Goal: Task Accomplishment & Management: Complete application form

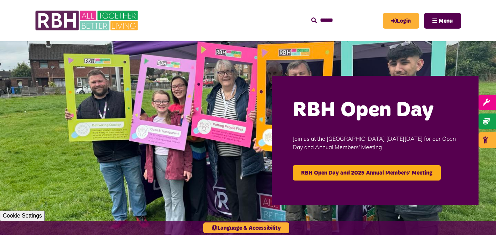
click at [321, 20] on input "text" at bounding box center [343, 20] width 65 height 15
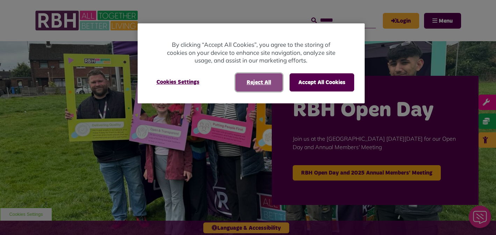
click at [258, 85] on button "Reject All" at bounding box center [258, 82] width 47 height 18
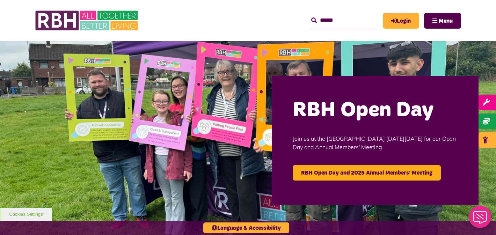
click at [321, 25] on input "Search" at bounding box center [343, 20] width 65 height 15
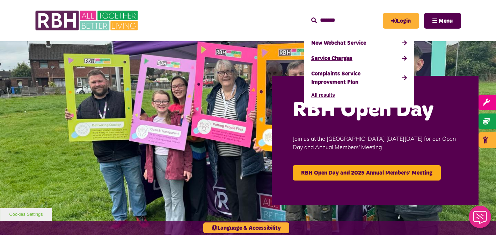
type input "*******"
click at [316, 59] on link "Service Charges" at bounding box center [359, 58] width 96 height 15
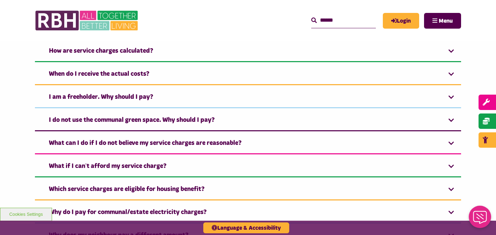
scroll to position [385, 0]
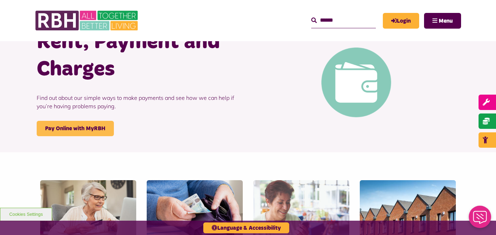
scroll to position [39, 0]
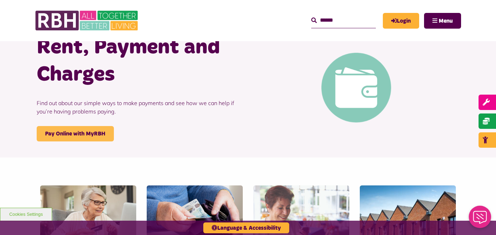
click at [72, 135] on link "Pay Online with MyRBH" at bounding box center [75, 133] width 77 height 15
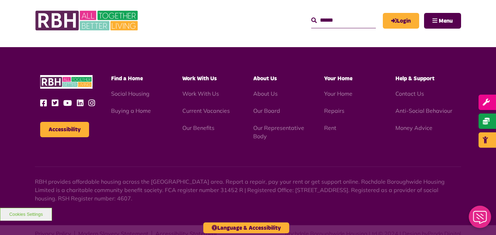
scroll to position [381, 0]
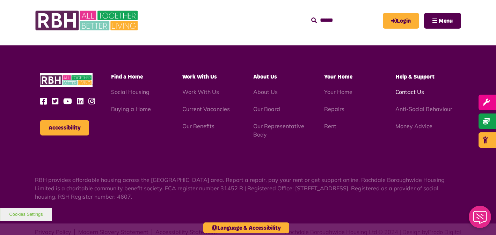
click at [414, 88] on link "Contact Us" at bounding box center [409, 91] width 29 height 7
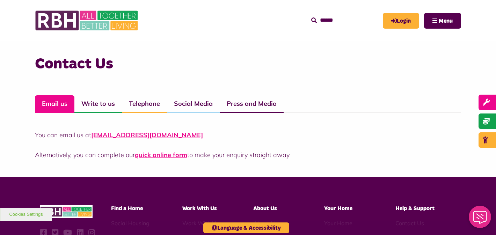
scroll to position [479, 0]
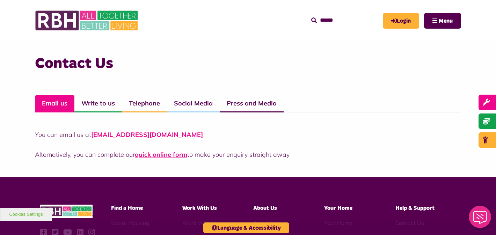
click at [116, 137] on link "[EMAIL_ADDRESS][DOMAIN_NAME]" at bounding box center [147, 135] width 112 height 8
click at [155, 135] on link "CustomerExperience@rbh.org.uk" at bounding box center [147, 135] width 112 height 8
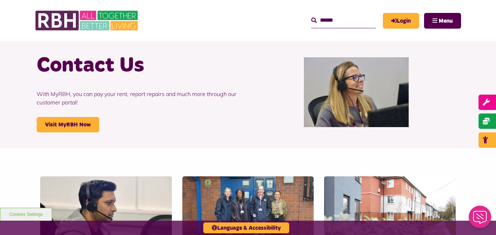
scroll to position [0, 0]
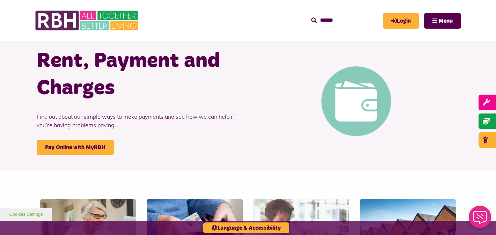
scroll to position [26, 0]
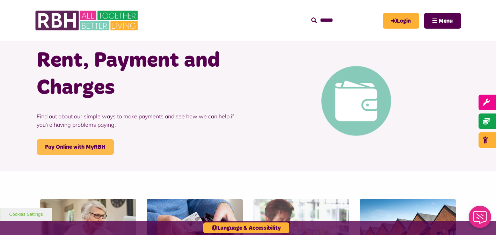
click at [69, 149] on link "Pay Online with MyRBH" at bounding box center [75, 146] width 77 height 15
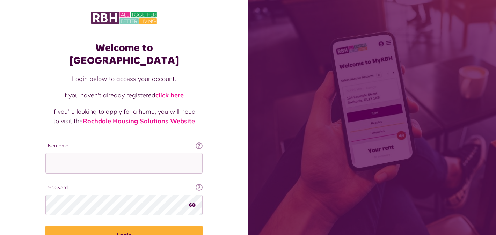
scroll to position [33, 0]
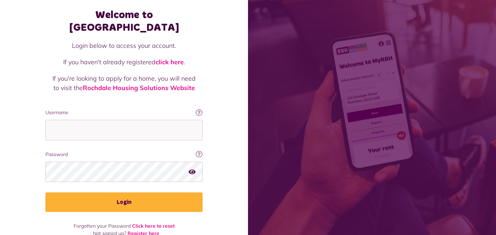
click at [137, 230] on link "Register here" at bounding box center [143, 233] width 32 height 6
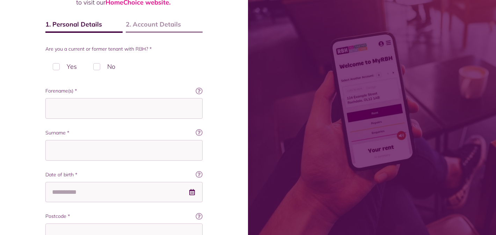
scroll to position [98, 0]
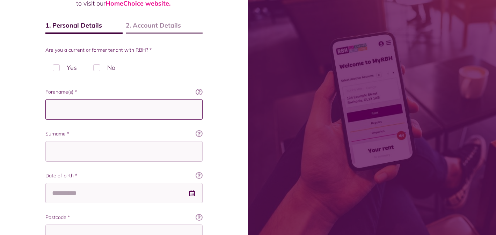
click at [73, 116] on input "Forename(s) *" at bounding box center [123, 109] width 157 height 21
type input "*******"
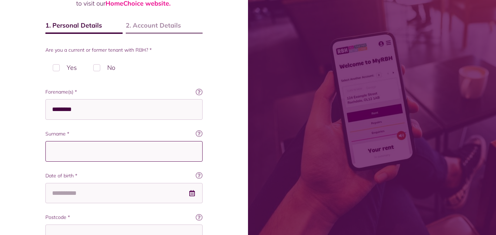
click at [60, 156] on input "Surname *" at bounding box center [123, 151] width 157 height 21
type input "*****"
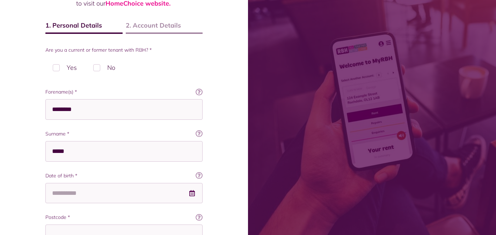
click at [28, 188] on div "Register To create your account, and to verify who you are, we need you to answ…" at bounding box center [124, 148] width 248 height 492
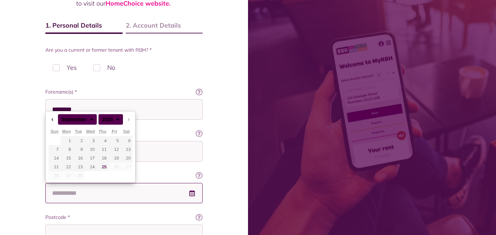
click at [58, 196] on input "Date of birth *" at bounding box center [123, 193] width 157 height 21
type input "**********"
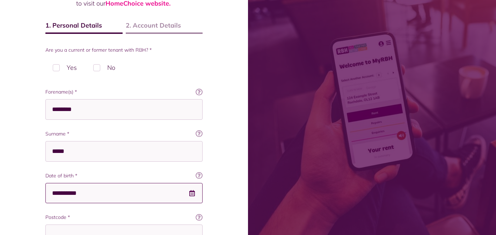
click at [45, 154] on div "Register To create your account, and to verify who you are, we need you to answ…" at bounding box center [123, 160] width 171 height 447
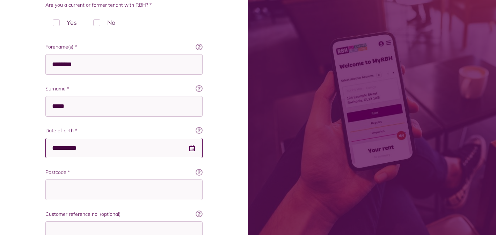
scroll to position [145, 0]
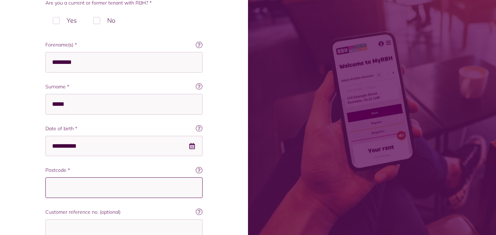
click at [66, 192] on input "Postcode *" at bounding box center [123, 187] width 157 height 21
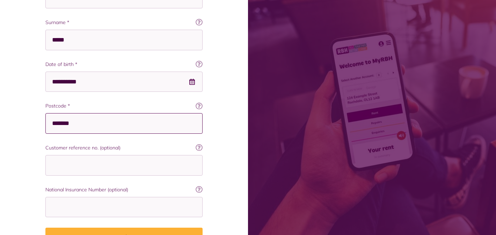
scroll to position [257, 0]
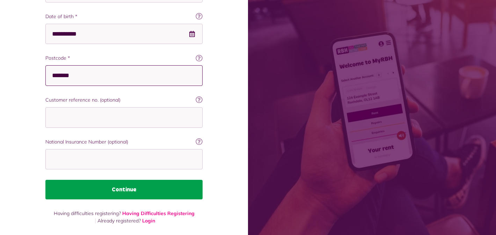
type input "*******"
click at [116, 195] on button "Continue" at bounding box center [123, 190] width 157 height 20
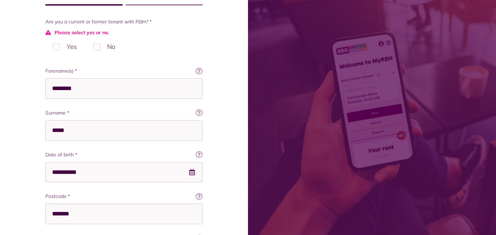
scroll to position [127, 0]
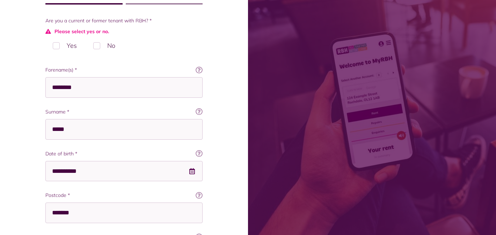
click at [96, 48] on label "No" at bounding box center [104, 45] width 37 height 21
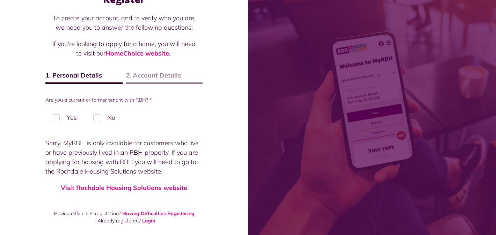
click at [56, 119] on label "Yes" at bounding box center [64, 117] width 39 height 21
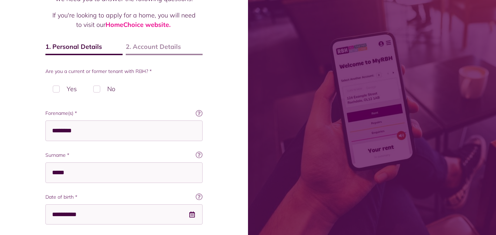
scroll to position [257, 0]
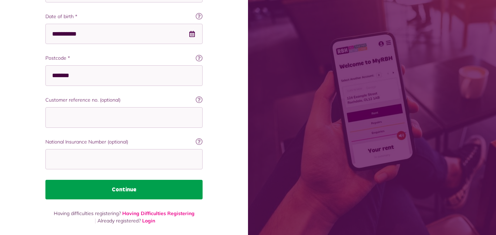
click at [94, 193] on button "Continue" at bounding box center [123, 190] width 157 height 20
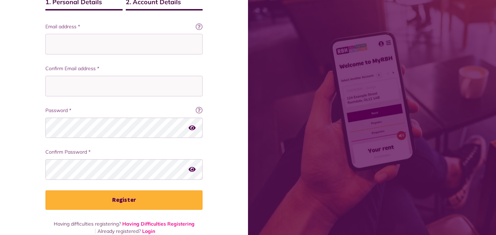
scroll to position [123, 0]
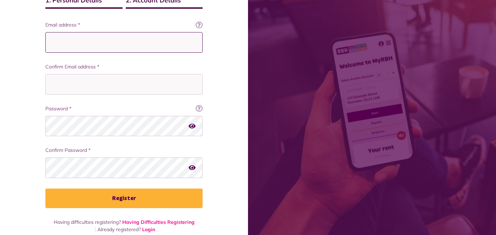
click at [61, 48] on input "Email address *" at bounding box center [123, 42] width 157 height 21
click at [22, 70] on div "Register To create your account, and to verify who you are, we need you to answ…" at bounding box center [124, 60] width 248 height 367
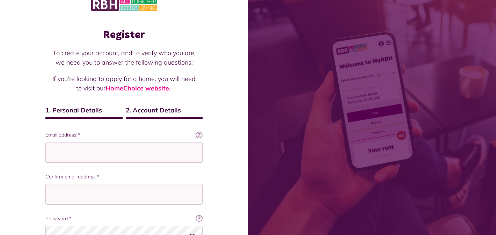
scroll to position [0, 0]
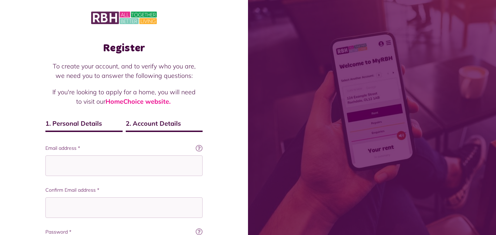
click at [123, 15] on img at bounding box center [124, 17] width 66 height 15
